Goal: Information Seeking & Learning: Learn about a topic

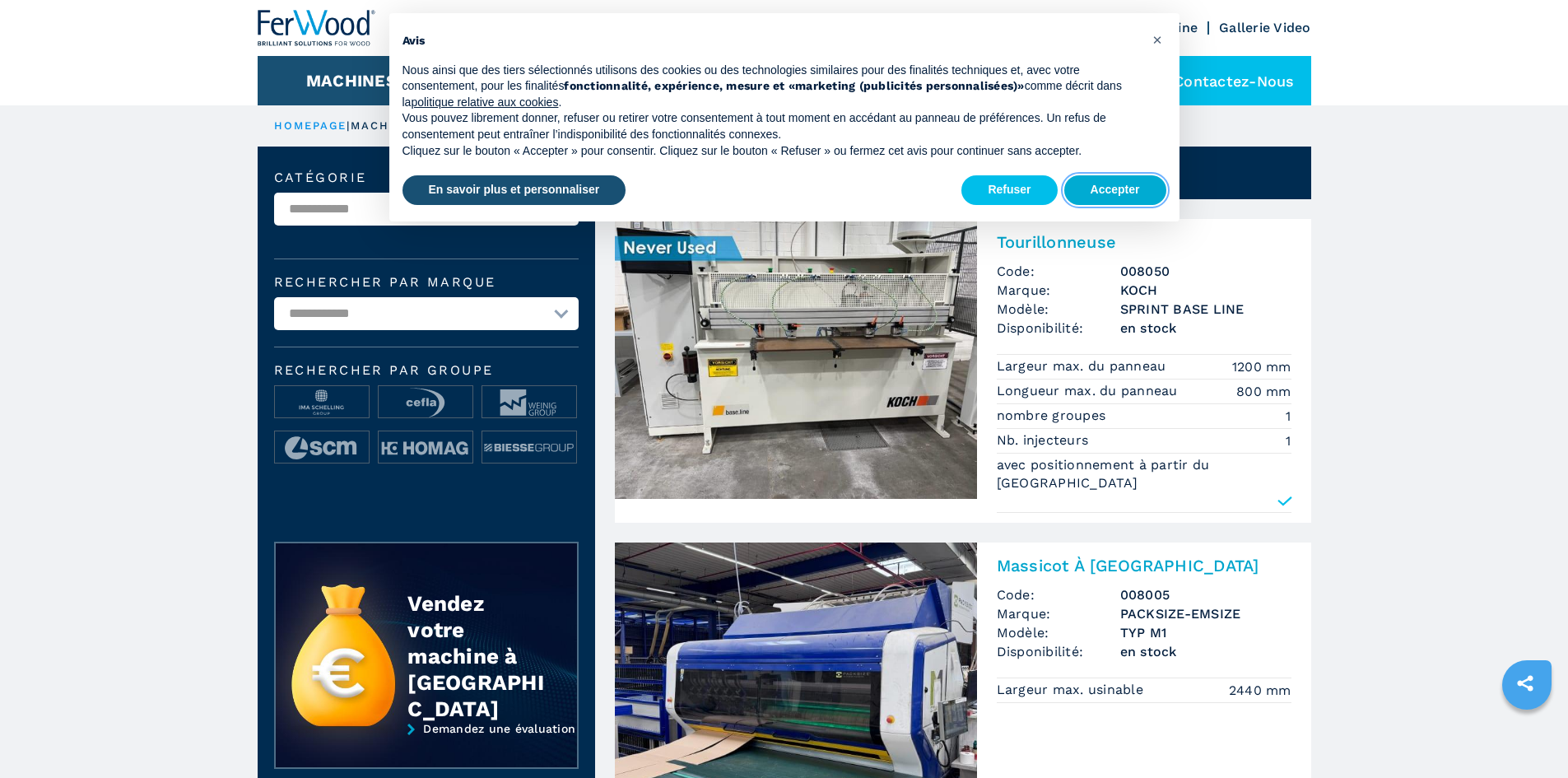
click at [1118, 193] on button "Accepter" at bounding box center [1114, 190] width 102 height 29
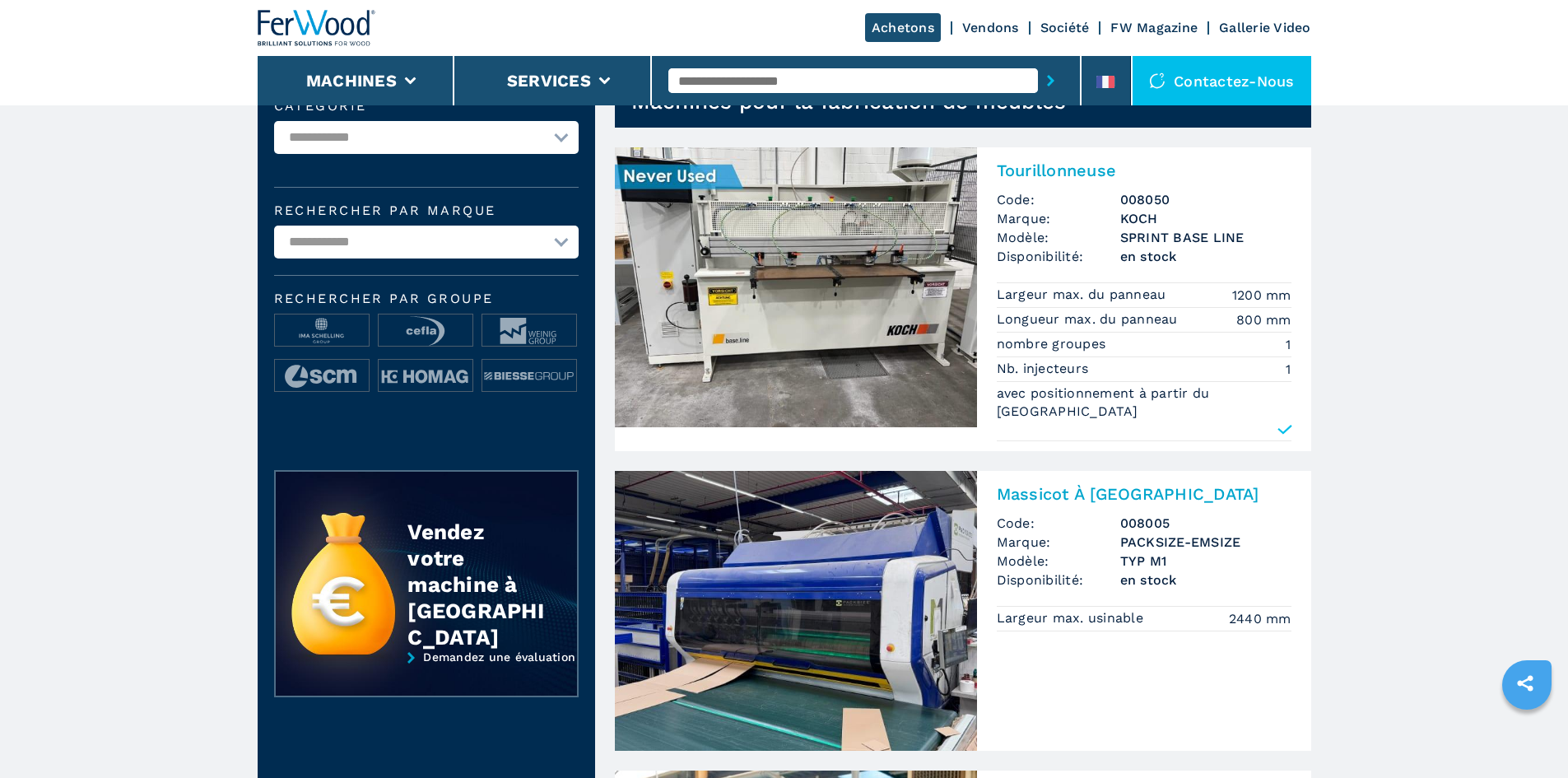
scroll to position [83, 0]
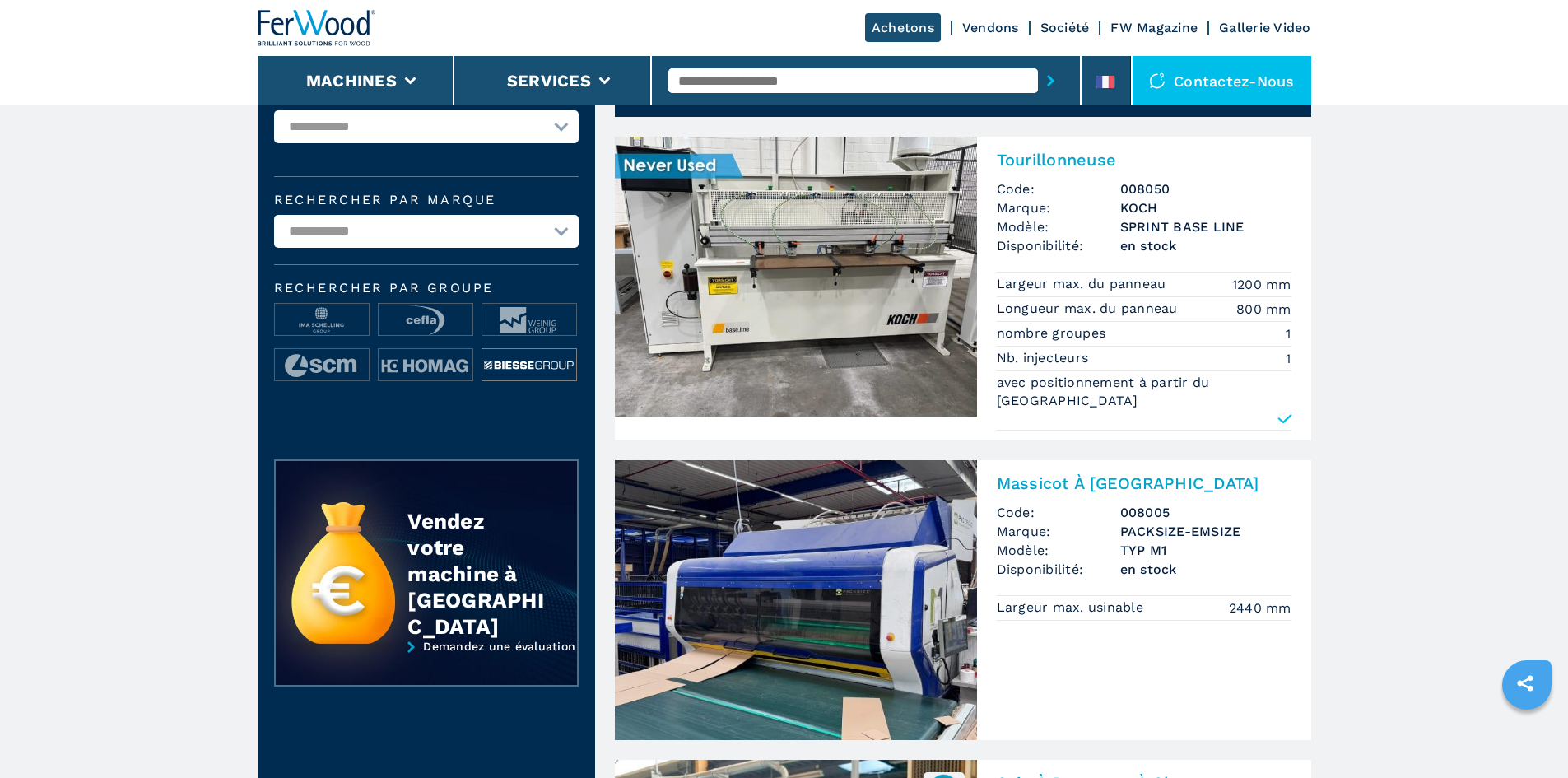
click at [547, 367] on img at bounding box center [529, 366] width 93 height 33
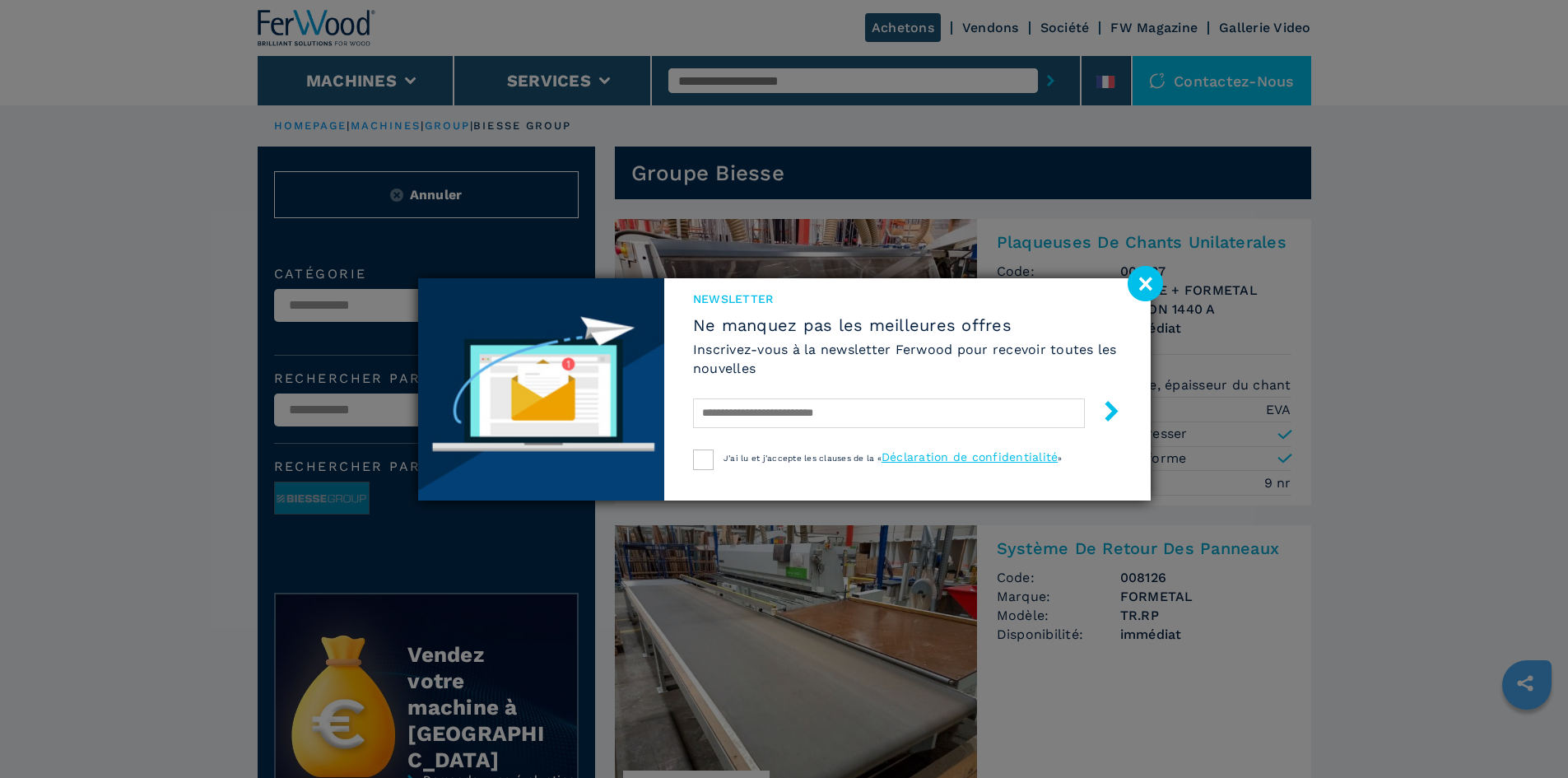
click at [1154, 281] on image at bounding box center [1146, 283] width 35 height 35
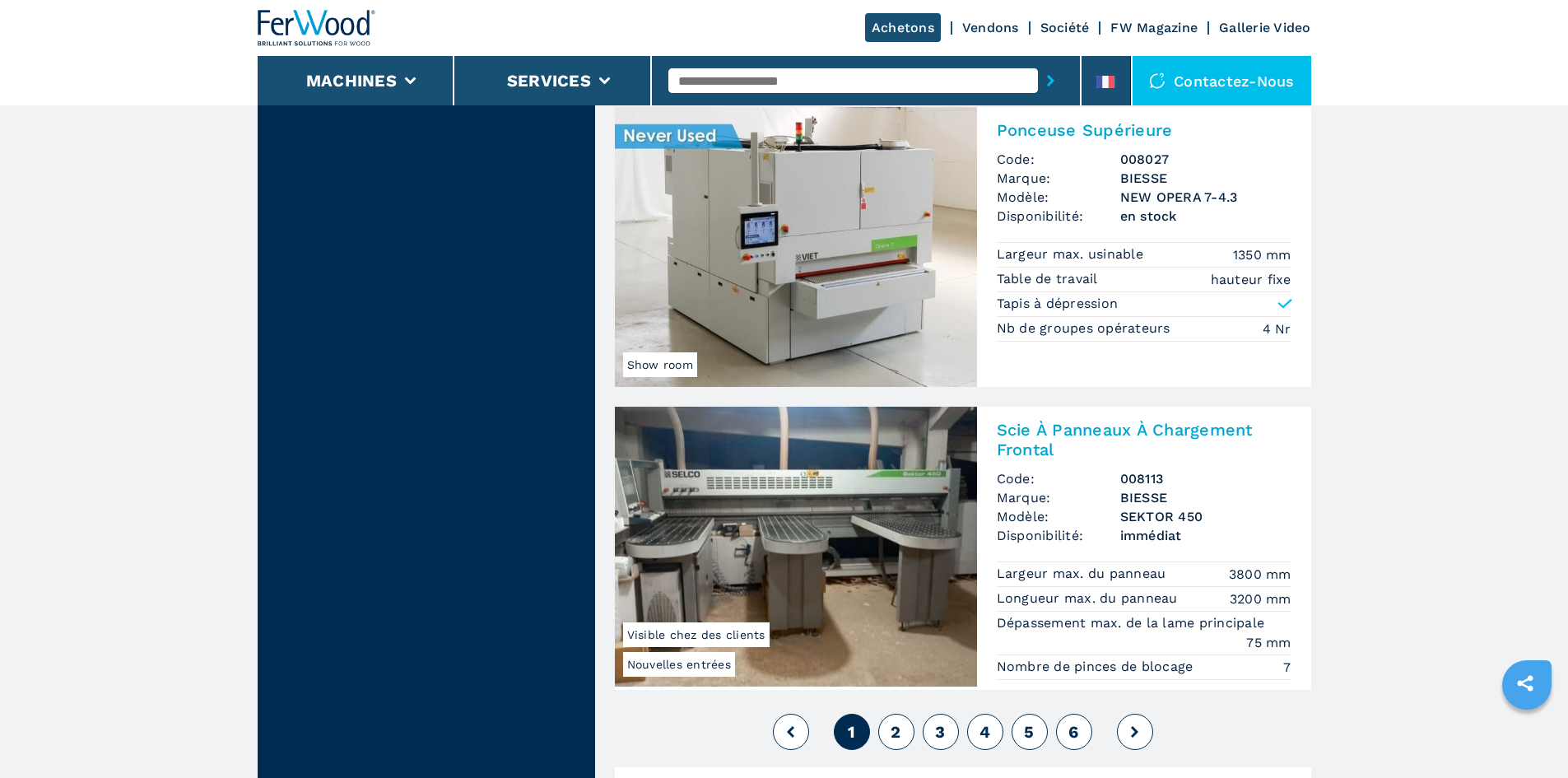
scroll to position [3952, 0]
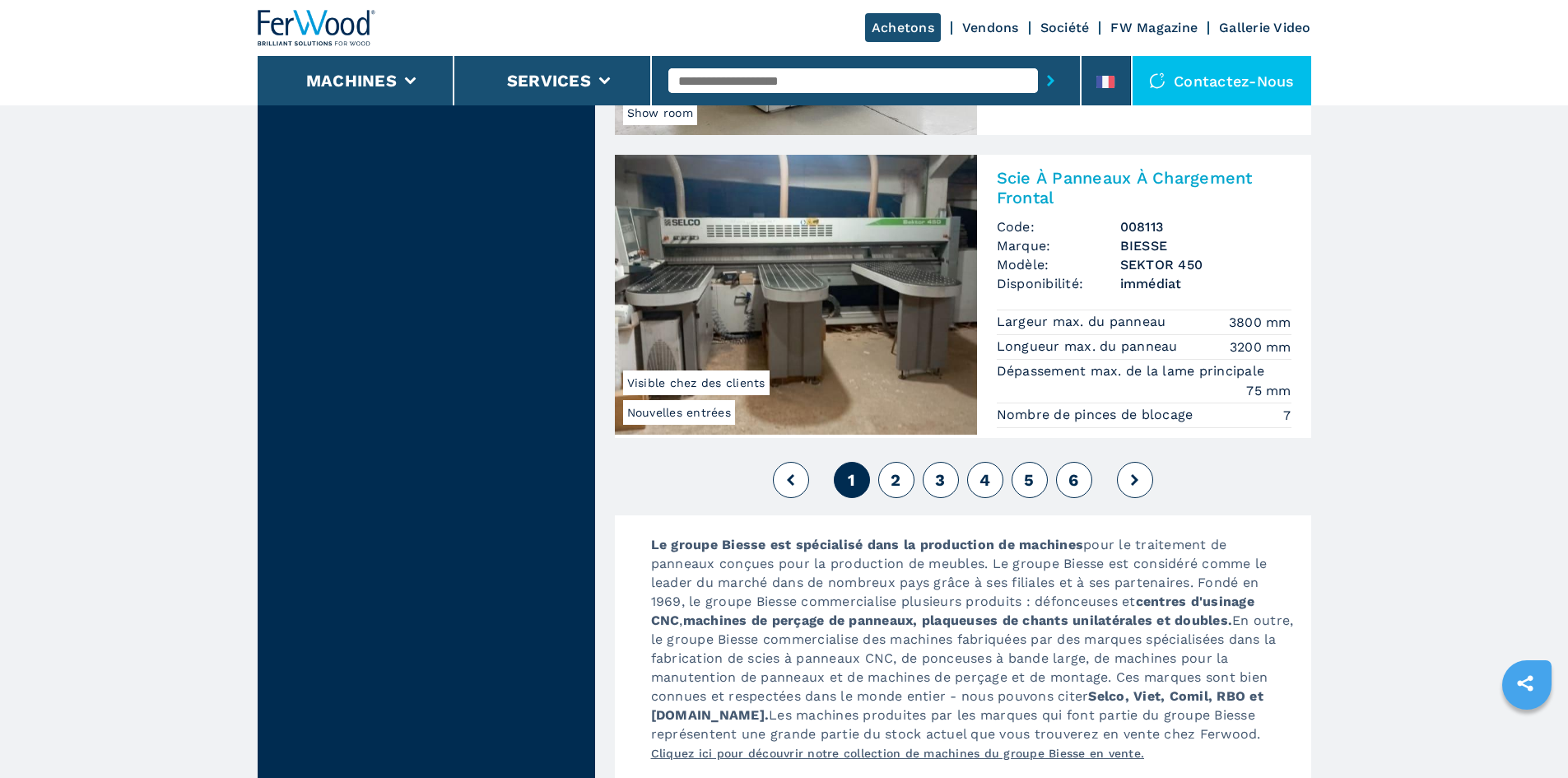
click at [1135, 484] on icon at bounding box center [1135, 480] width 8 height 12
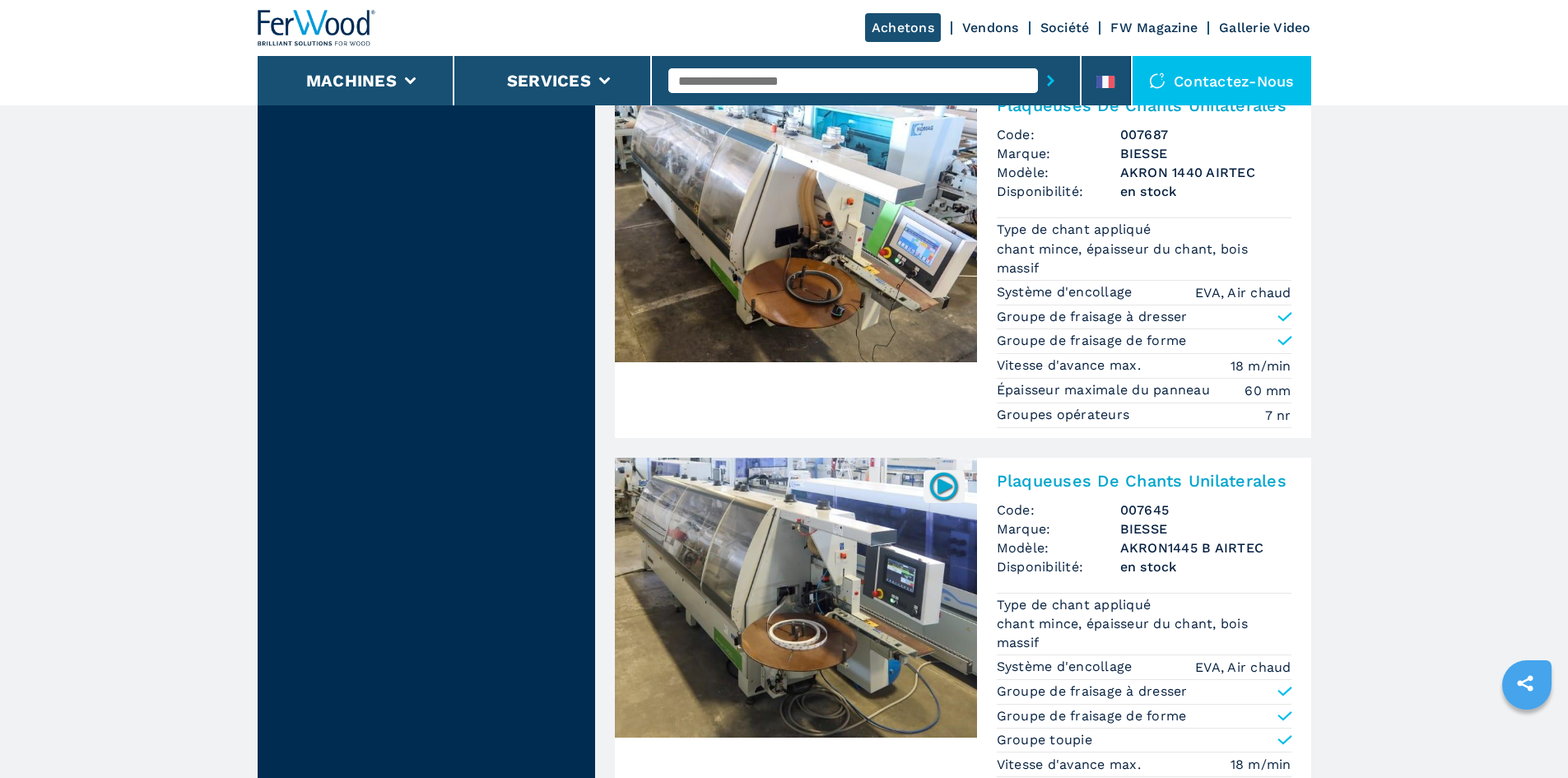
scroll to position [2964, 0]
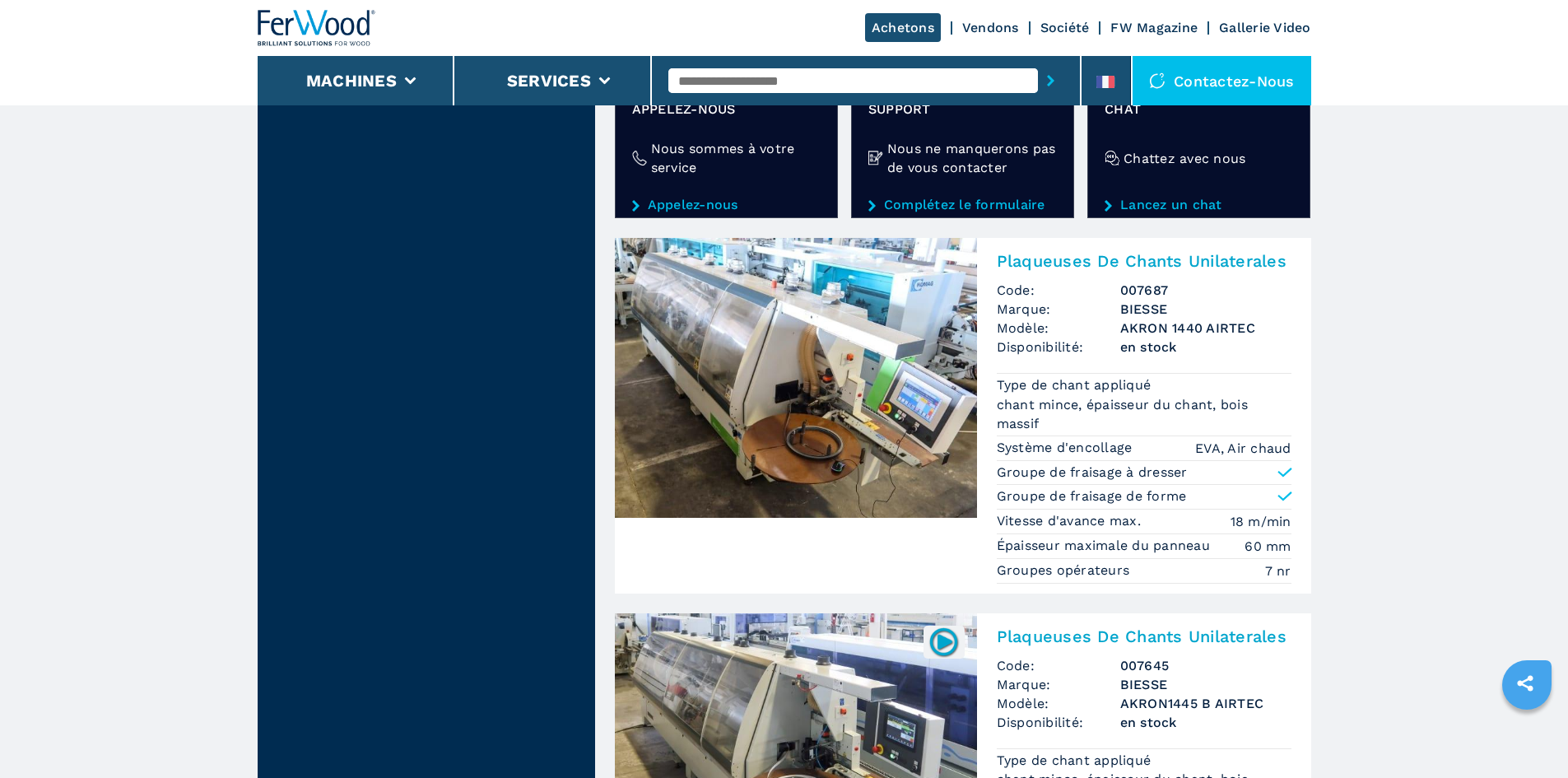
click at [847, 402] on img at bounding box center [796, 378] width 362 height 280
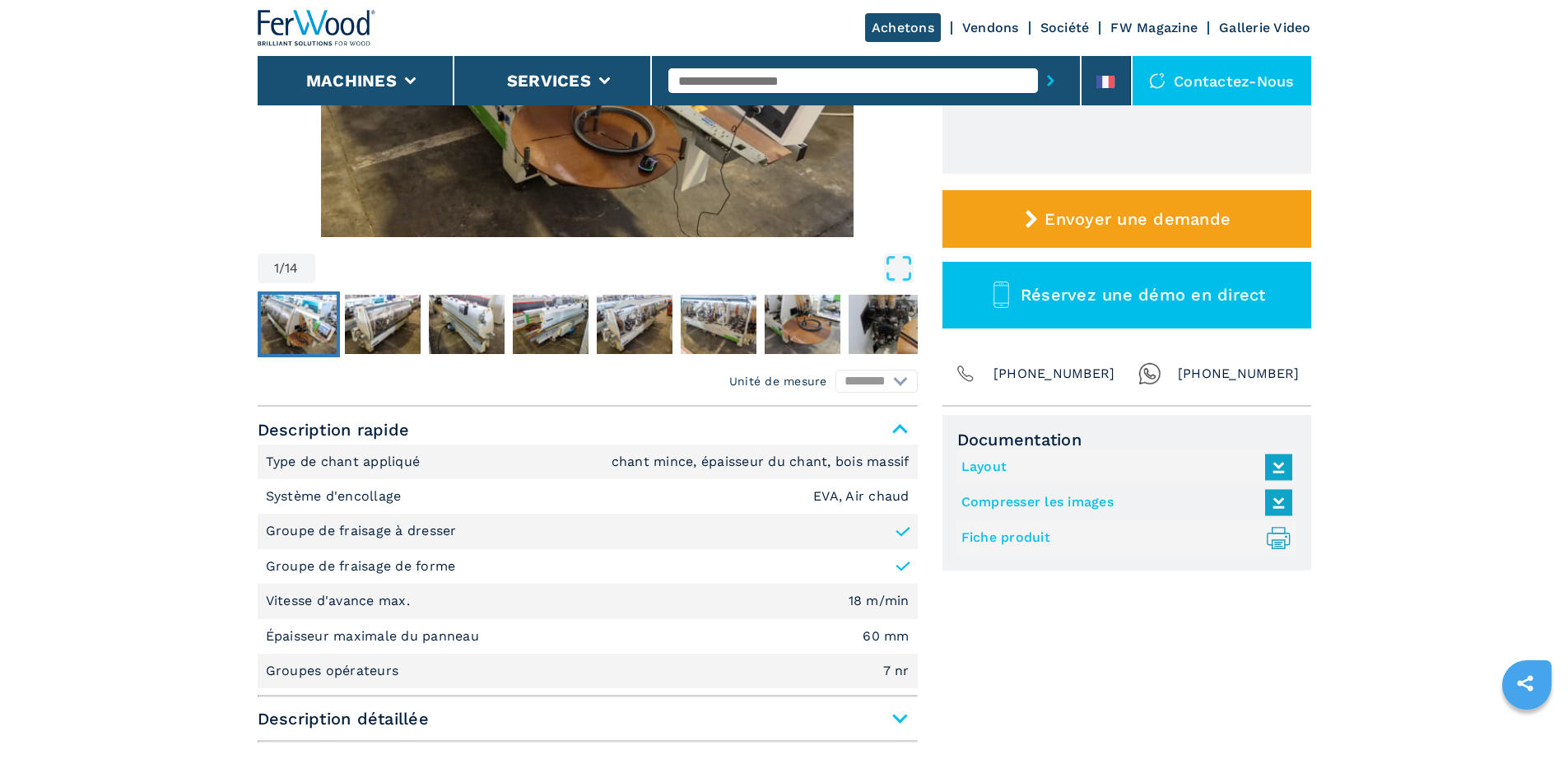
scroll to position [412, 0]
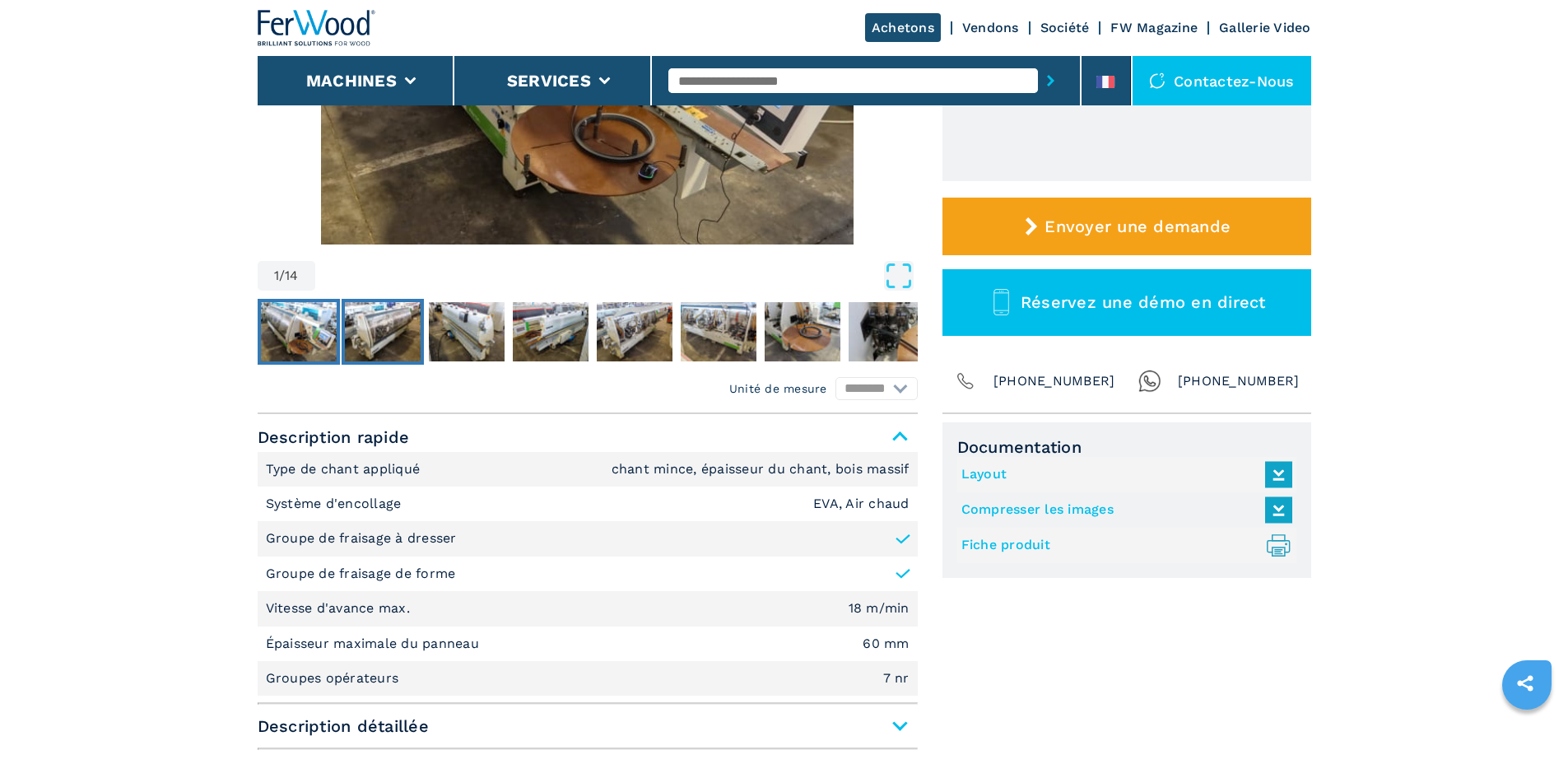
click at [418, 326] on img "Go to Slide 2" at bounding box center [383, 331] width 76 height 59
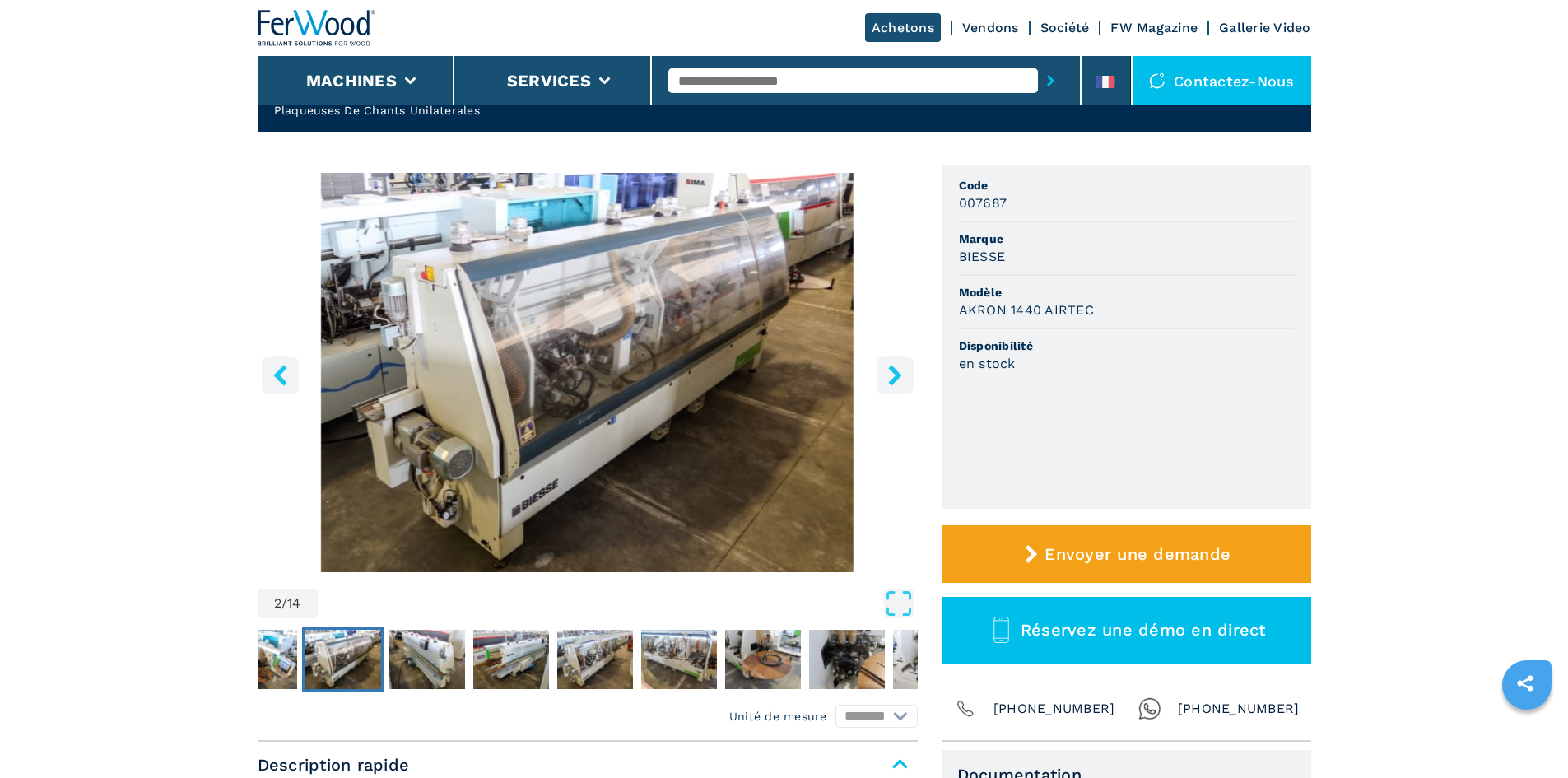
scroll to position [83, 0]
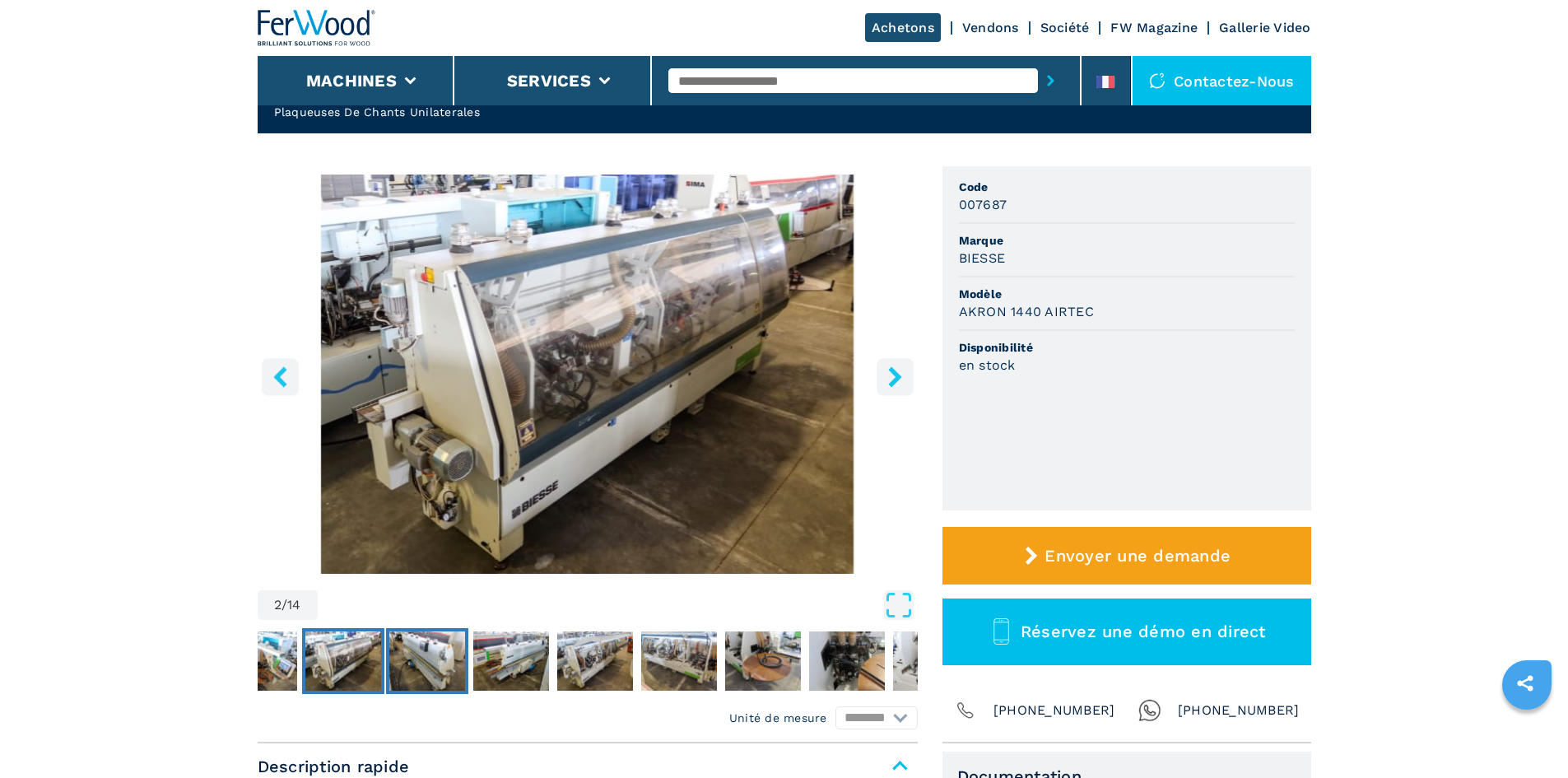
click at [427, 653] on img "Go to Slide 3" at bounding box center [427, 661] width 76 height 59
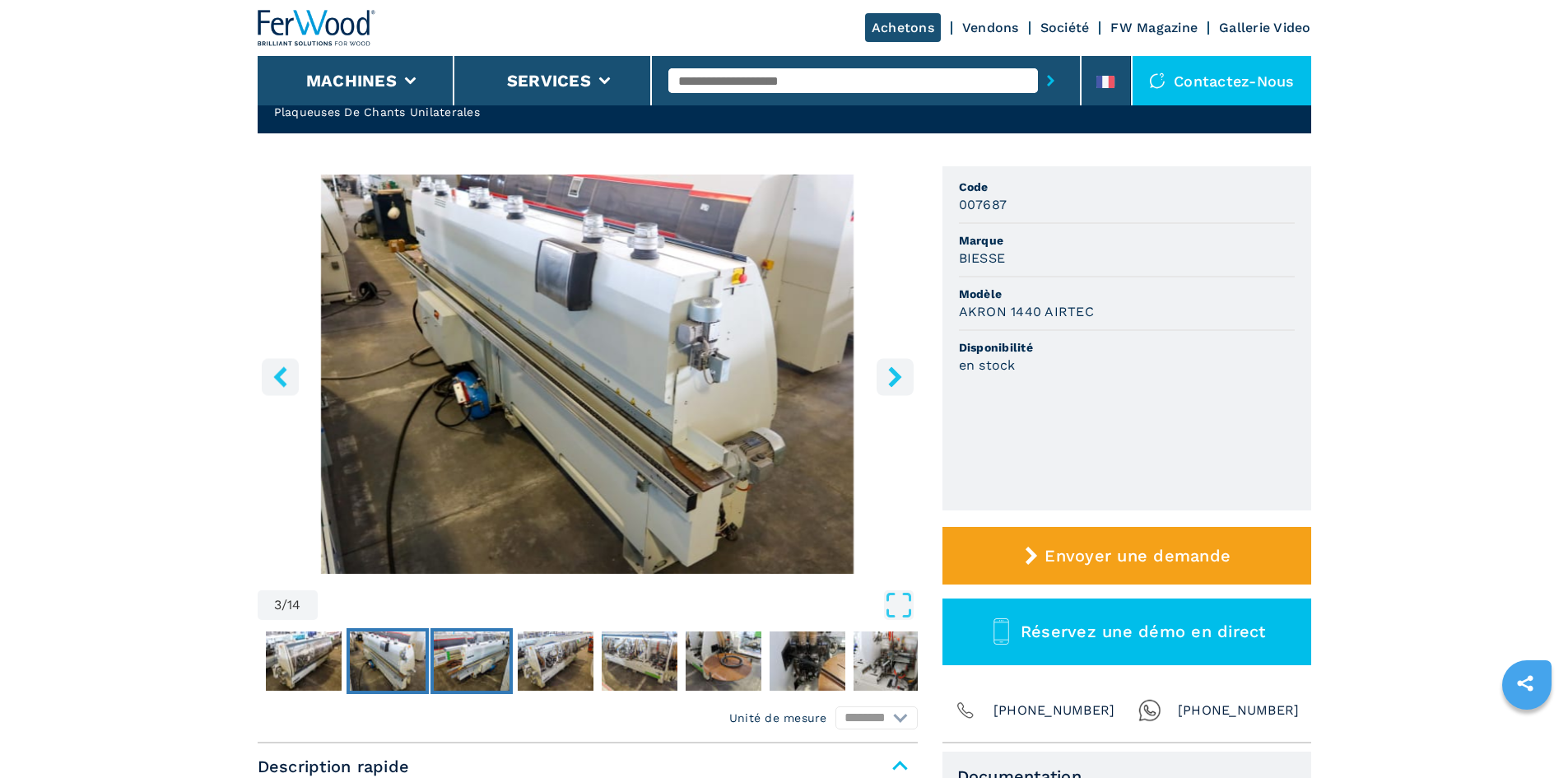
click at [472, 659] on img "Go to Slide 4" at bounding box center [472, 661] width 76 height 59
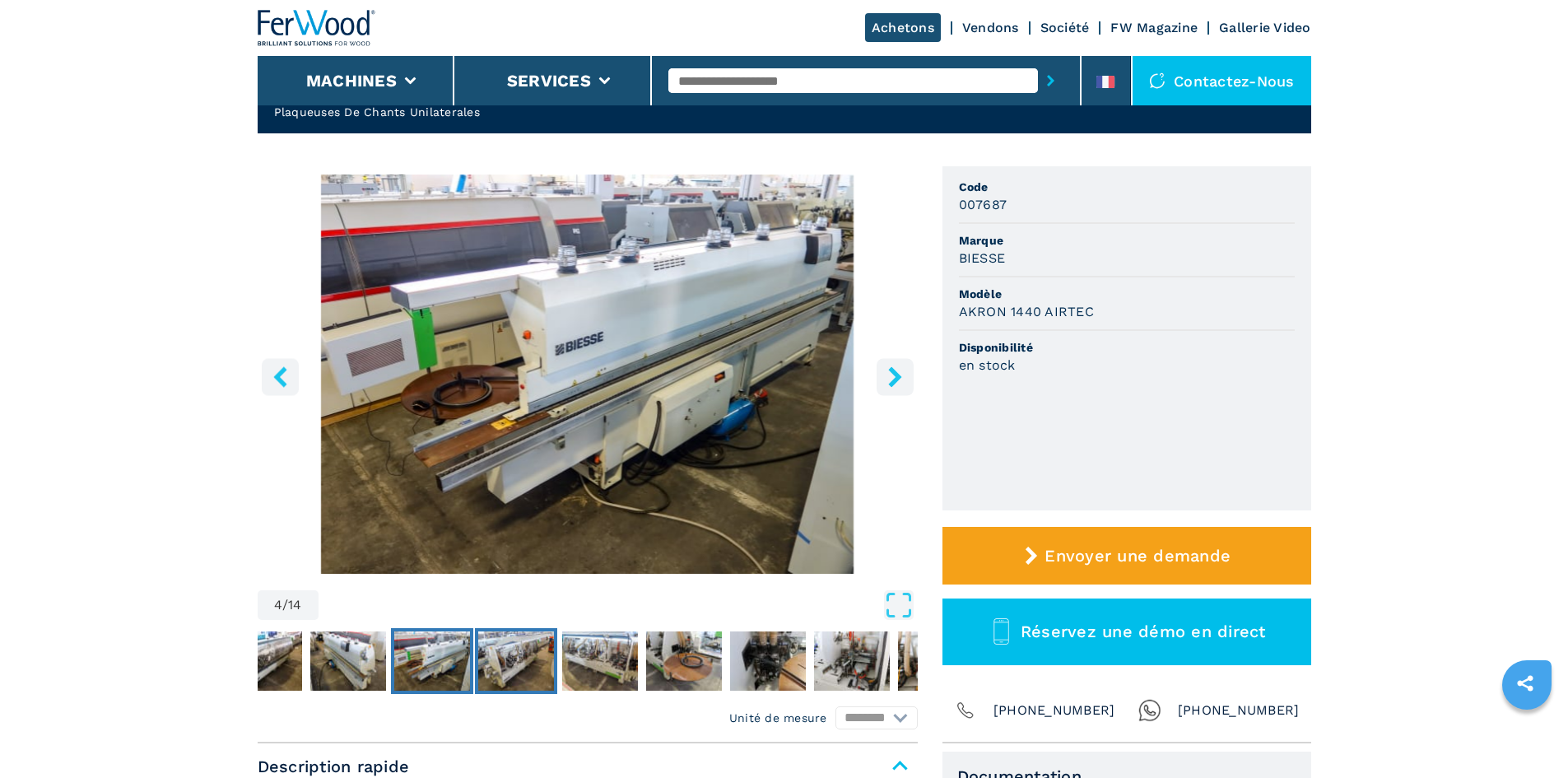
click at [536, 657] on img "Go to Slide 5" at bounding box center [516, 661] width 76 height 59
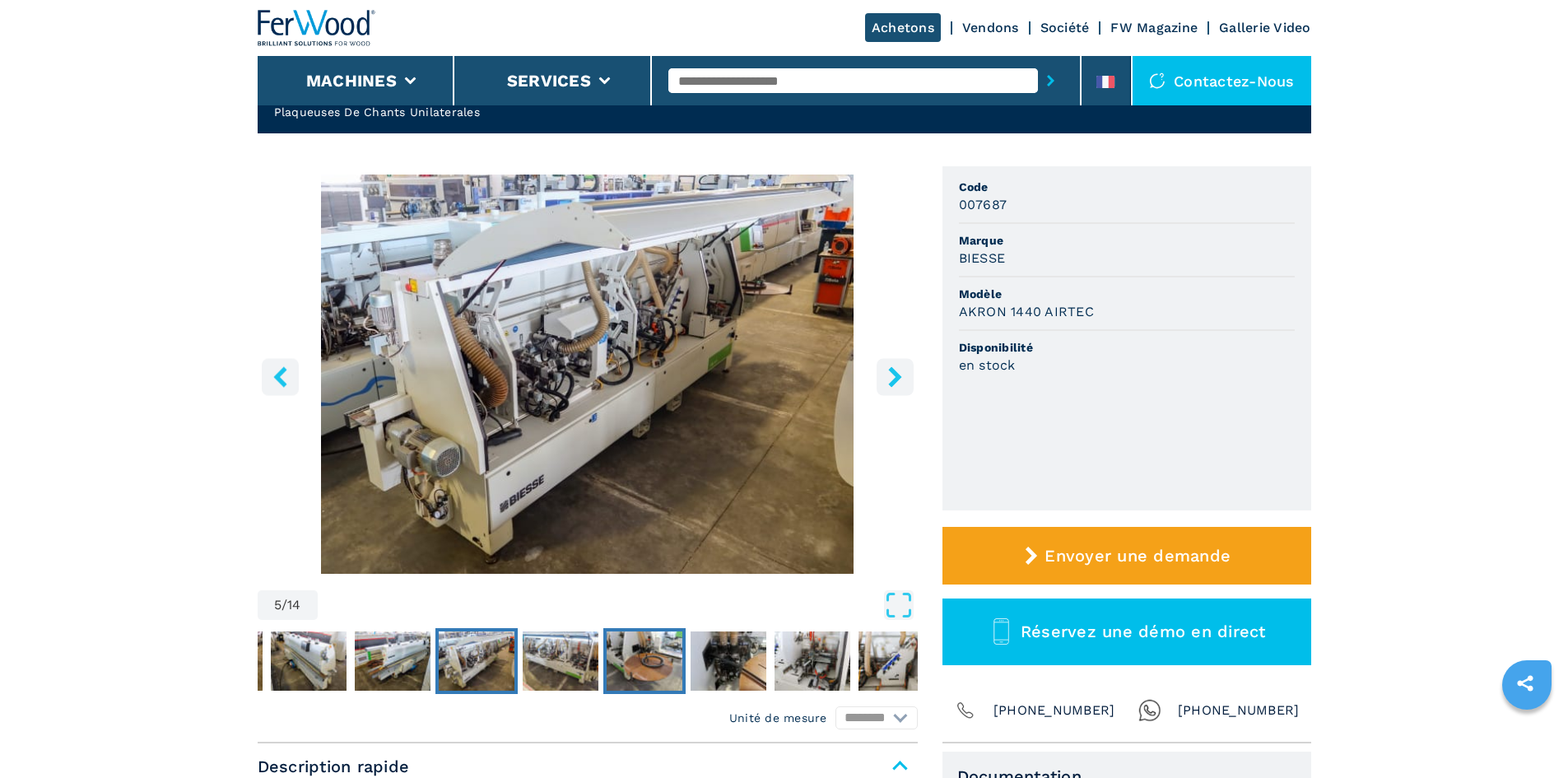
click at [604, 660] on button "Go to Slide 7" at bounding box center [644, 661] width 83 height 66
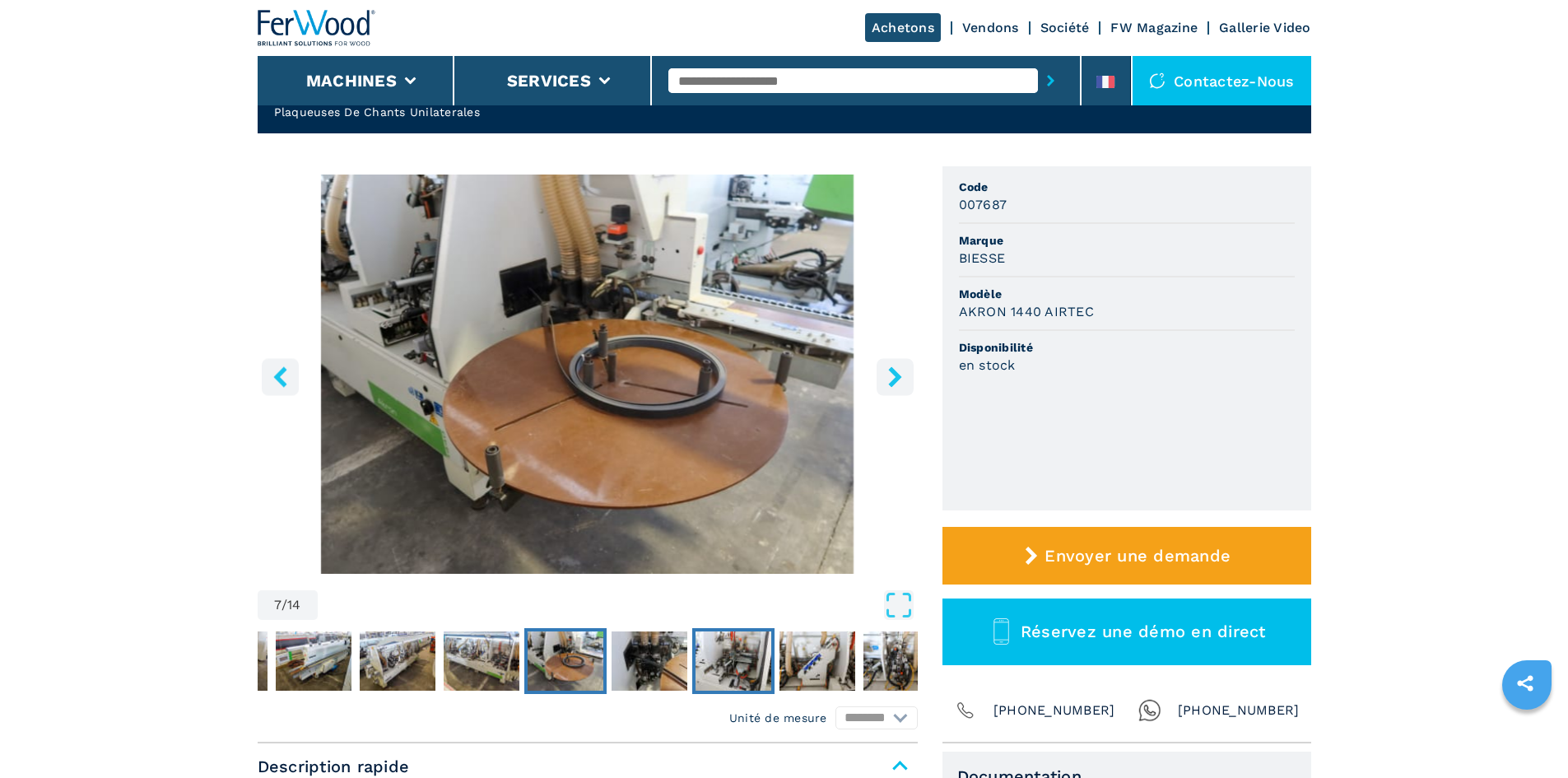
click at [702, 668] on img "Go to Slide 9" at bounding box center [734, 661] width 76 height 59
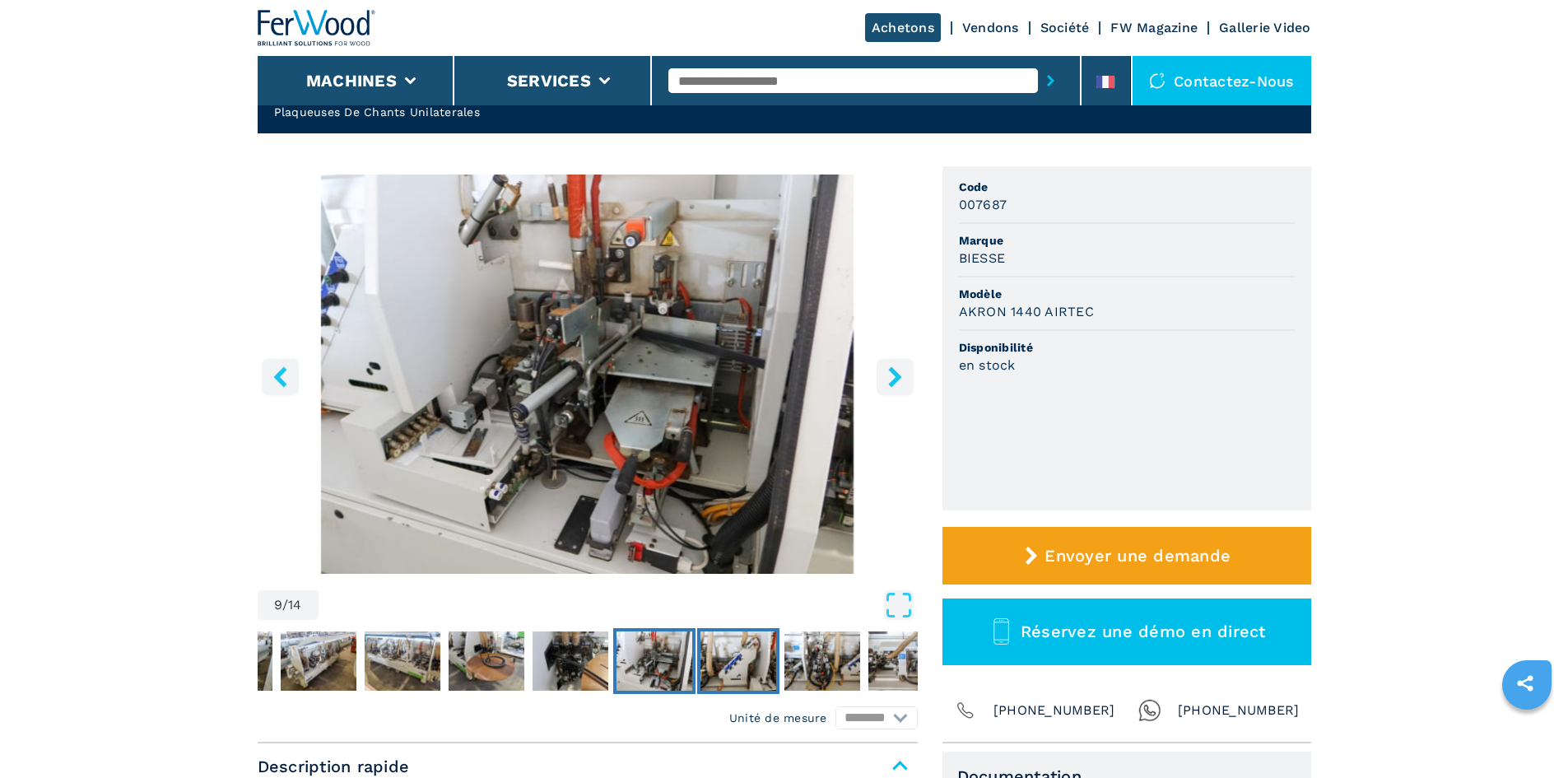
click at [771, 659] on img "Go to Slide 10" at bounding box center [739, 661] width 76 height 59
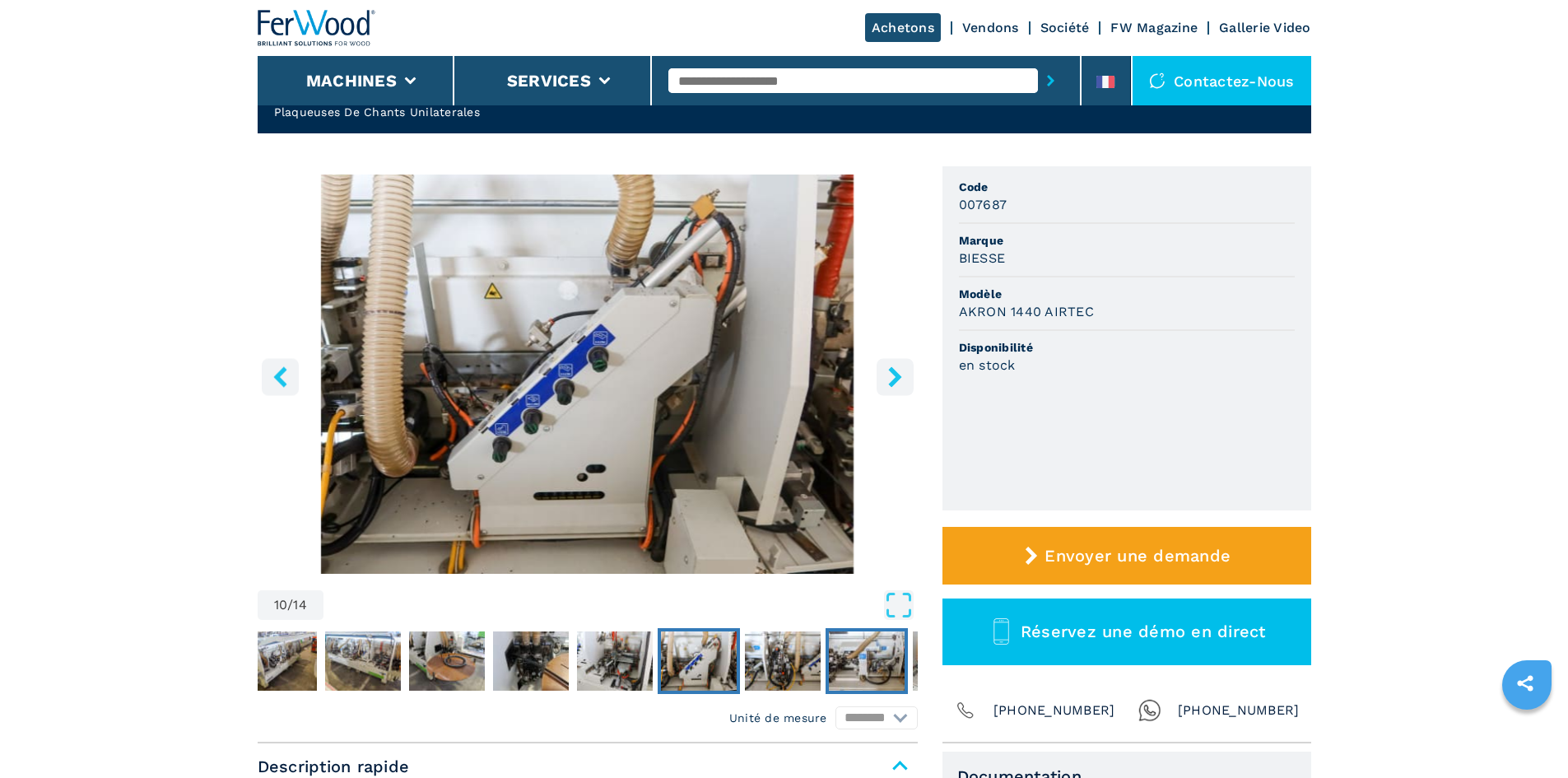
click at [826, 658] on button "Go to Slide 12" at bounding box center [866, 661] width 83 height 66
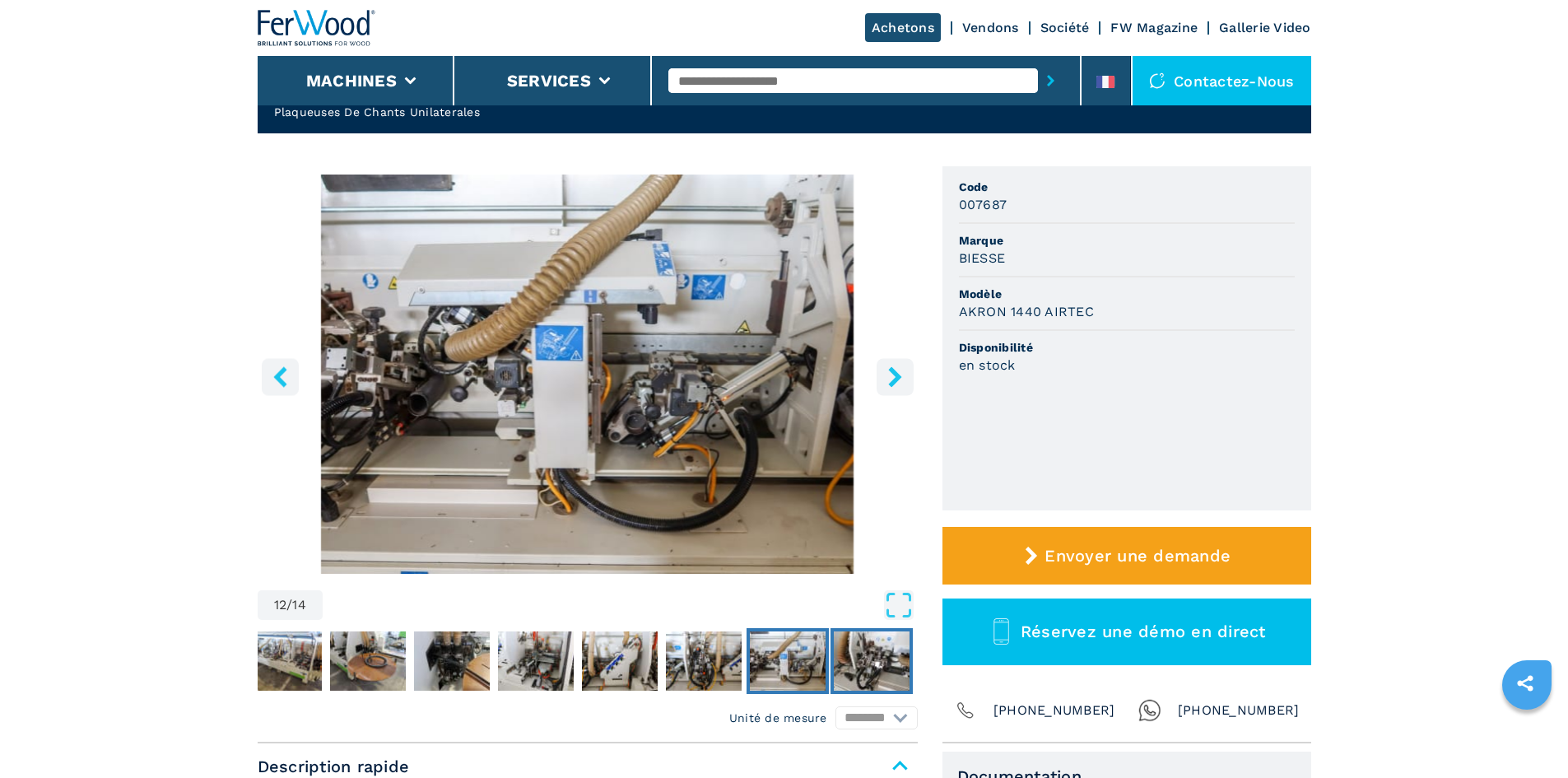
click at [866, 658] on img "Go to Slide 13" at bounding box center [872, 661] width 76 height 59
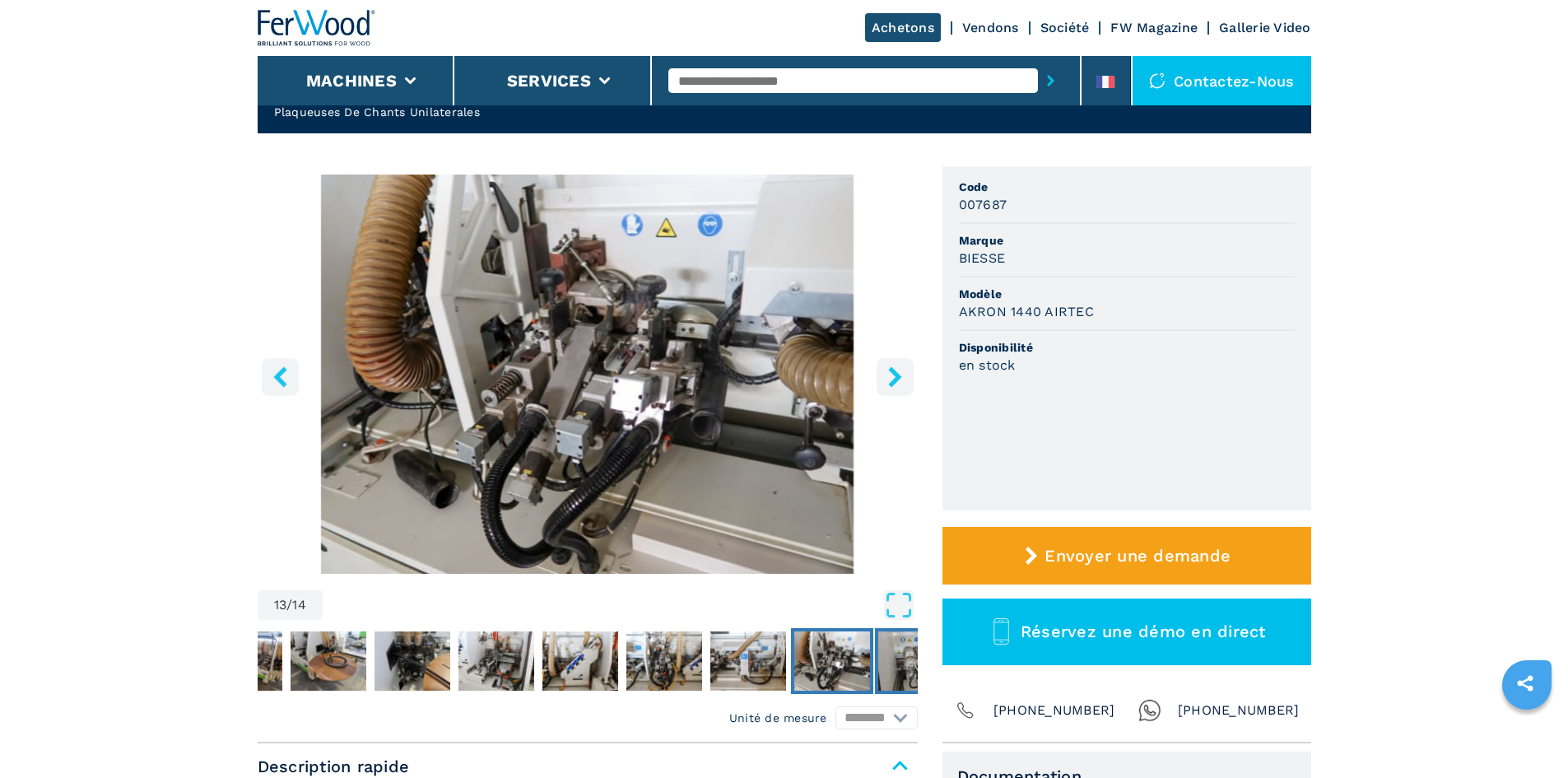
click at [898, 658] on img "Go to Slide 14" at bounding box center [916, 661] width 76 height 59
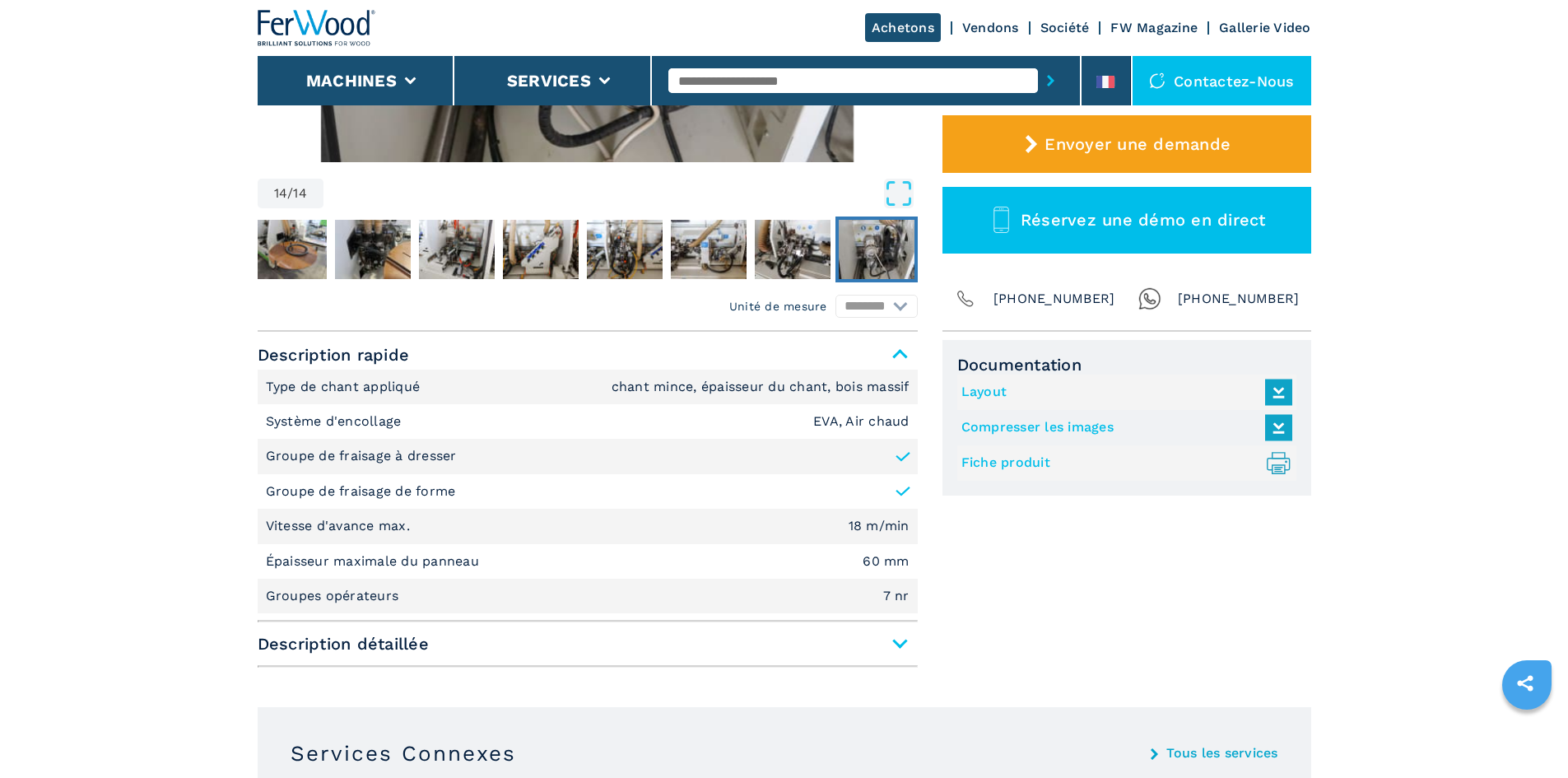
scroll to position [741, 0]
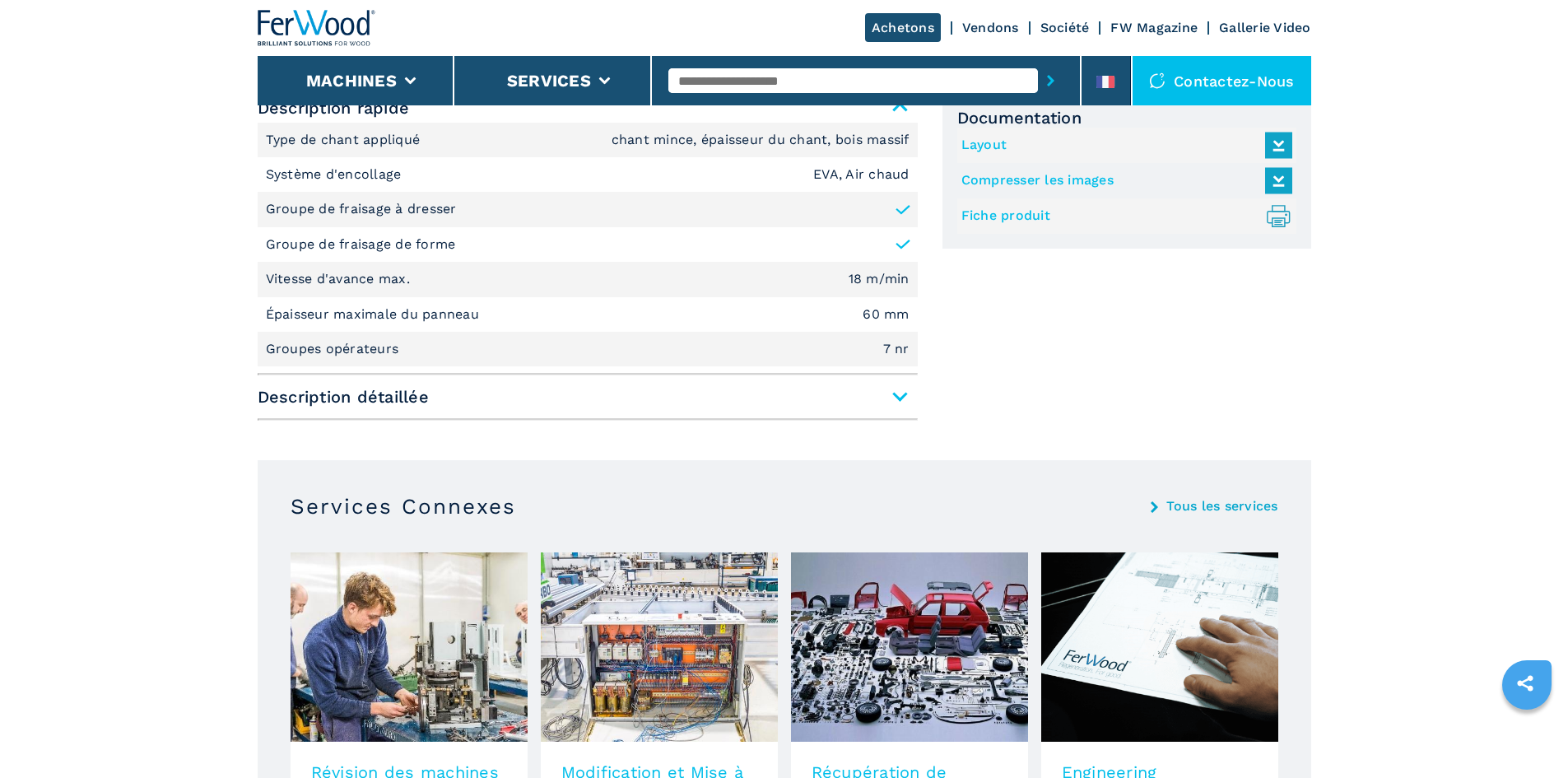
click at [865, 403] on span "Description détaillée" at bounding box center [588, 396] width 660 height 29
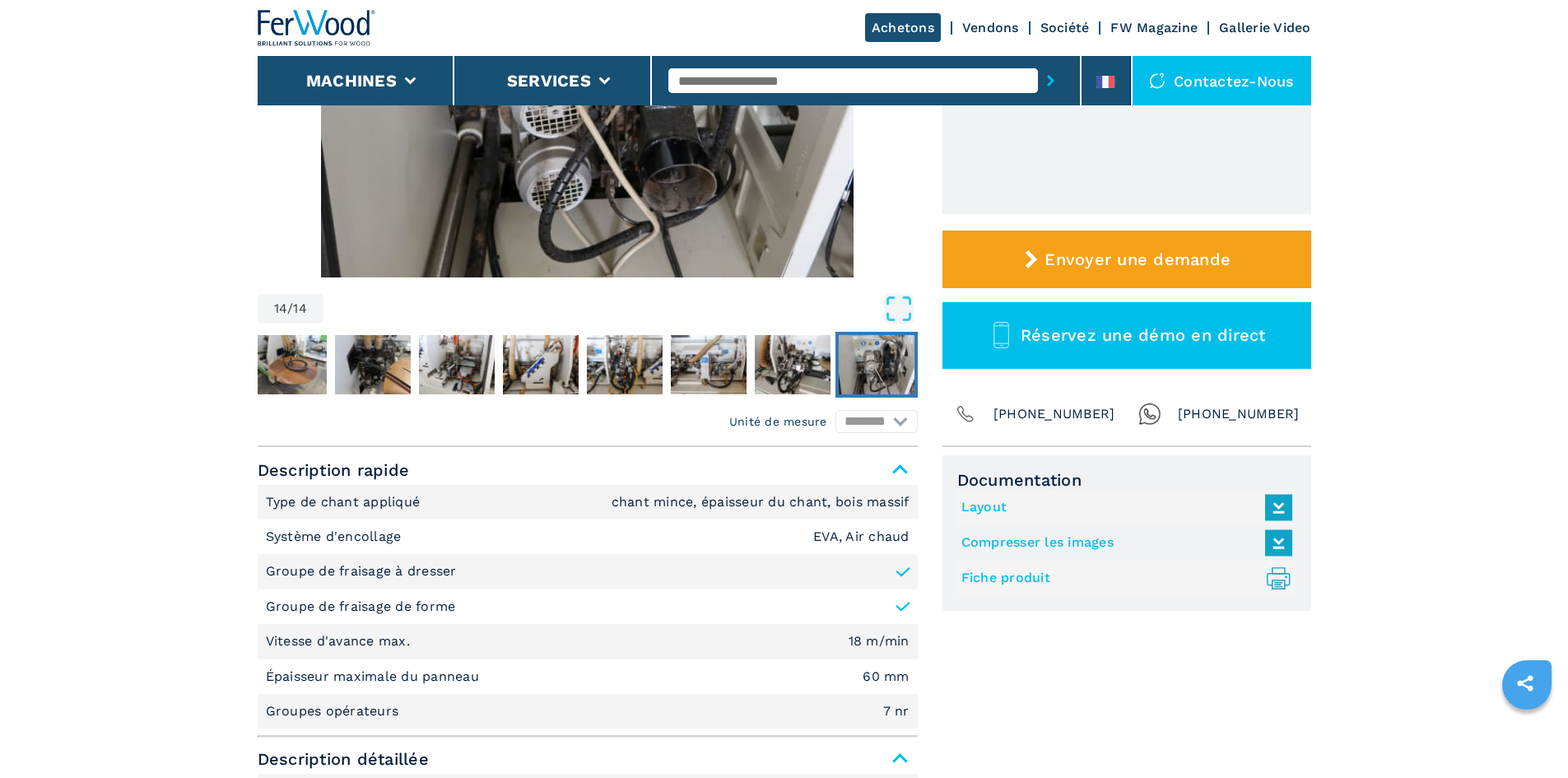
scroll to position [0, 0]
